Goal: Task Accomplishment & Management: Manage account settings

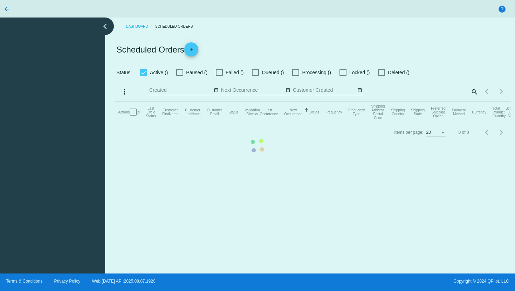
checkbox input "true"
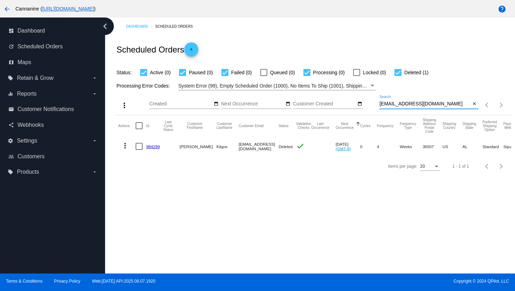
click at [427, 103] on input "[EMAIL_ADDRESS][DOMAIN_NAME]" at bounding box center [424, 104] width 91 height 6
click at [428, 103] on input "[EMAIL_ADDRESS][DOMAIN_NAME]" at bounding box center [424, 104] width 91 height 6
paste input "constancewc@ao"
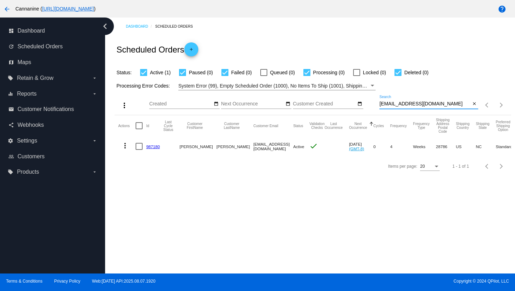
type input "[EMAIL_ADDRESS][DOMAIN_NAME]"
click at [123, 145] on mat-icon "more_vert" at bounding box center [125, 145] width 8 height 8
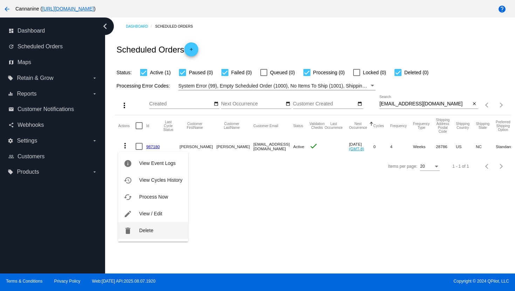
click at [156, 233] on button "delete Delete" at bounding box center [153, 230] width 70 height 17
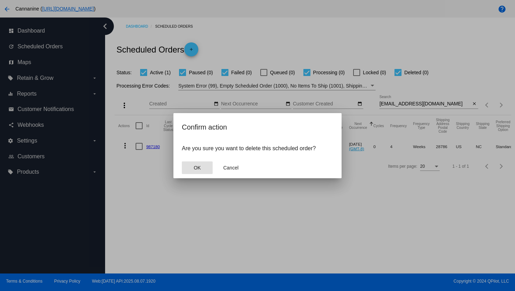
click at [192, 166] on button "OK" at bounding box center [197, 167] width 31 height 13
